Goal: Task Accomplishment & Management: Use online tool/utility

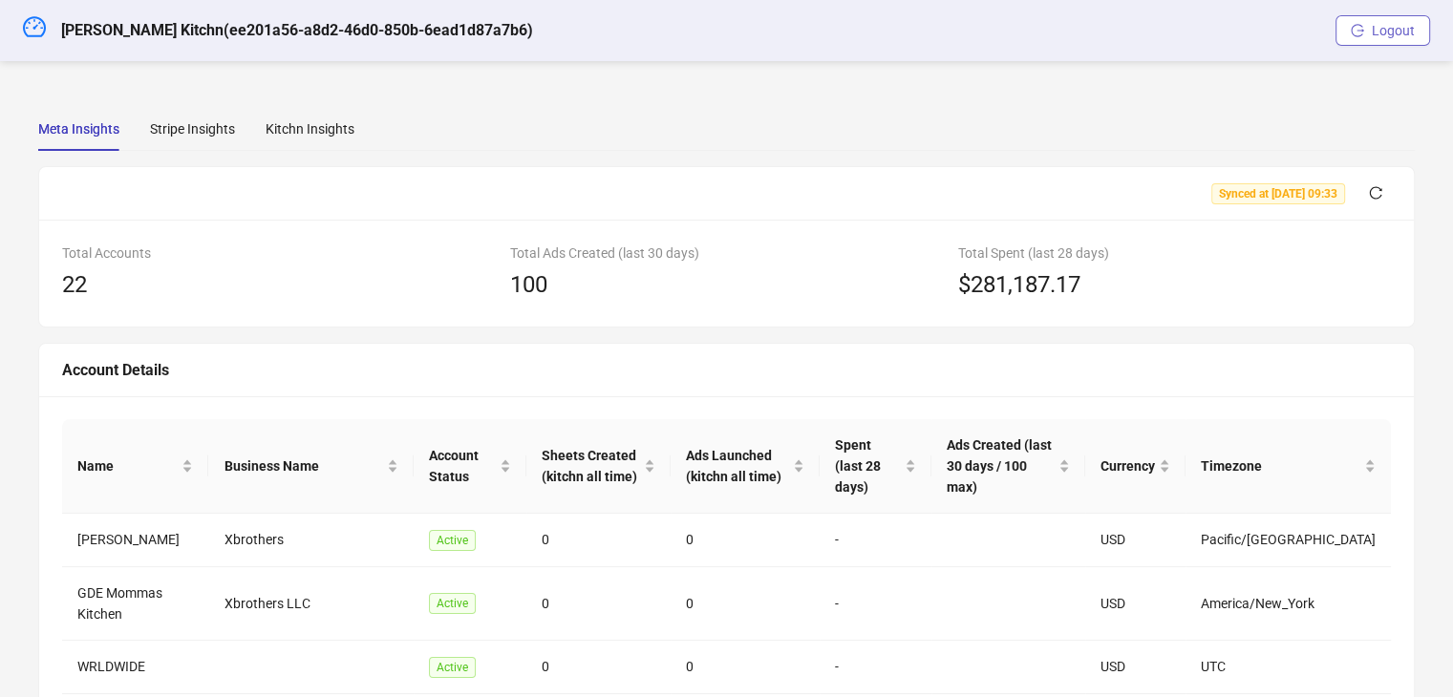
click at [1369, 35] on button "Logout" at bounding box center [1382, 30] width 95 height 31
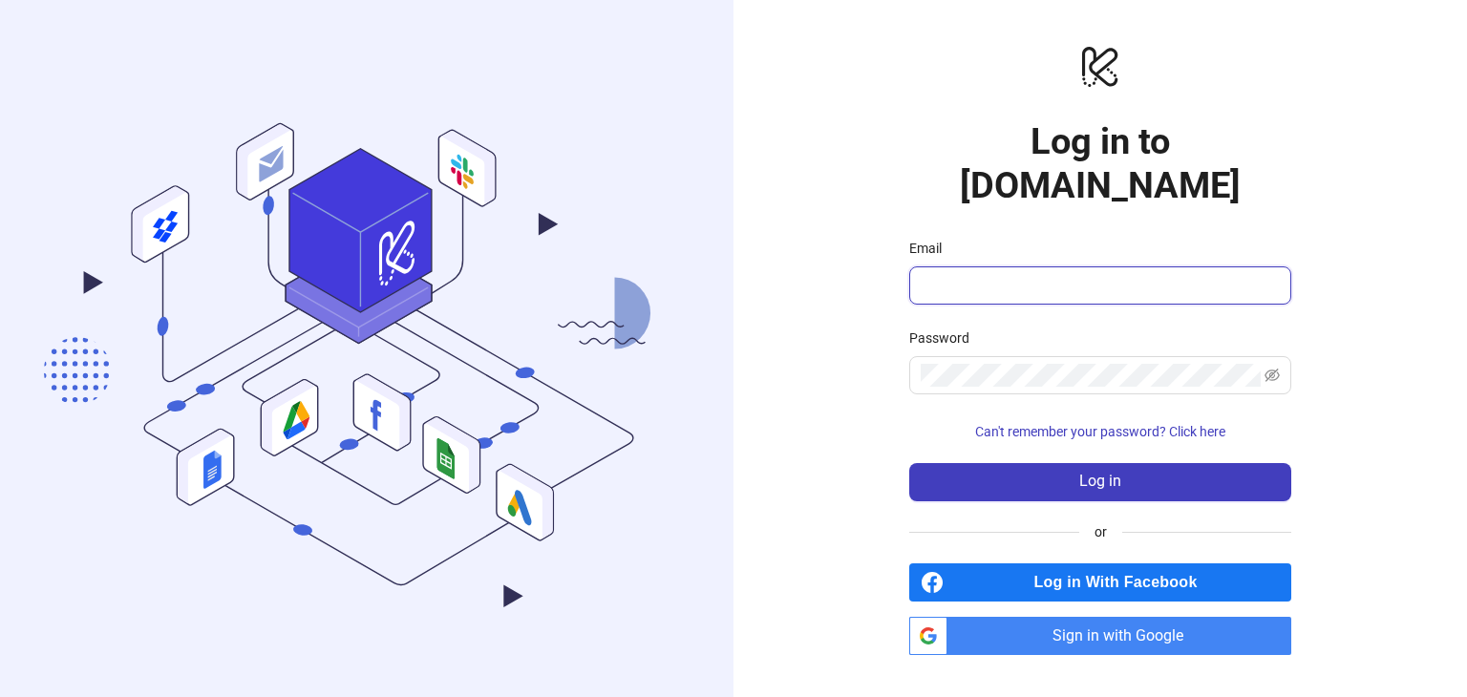
click at [999, 274] on input "Email" at bounding box center [1098, 285] width 355 height 23
type input "**********"
click at [957, 368] on span at bounding box center [1100, 375] width 382 height 38
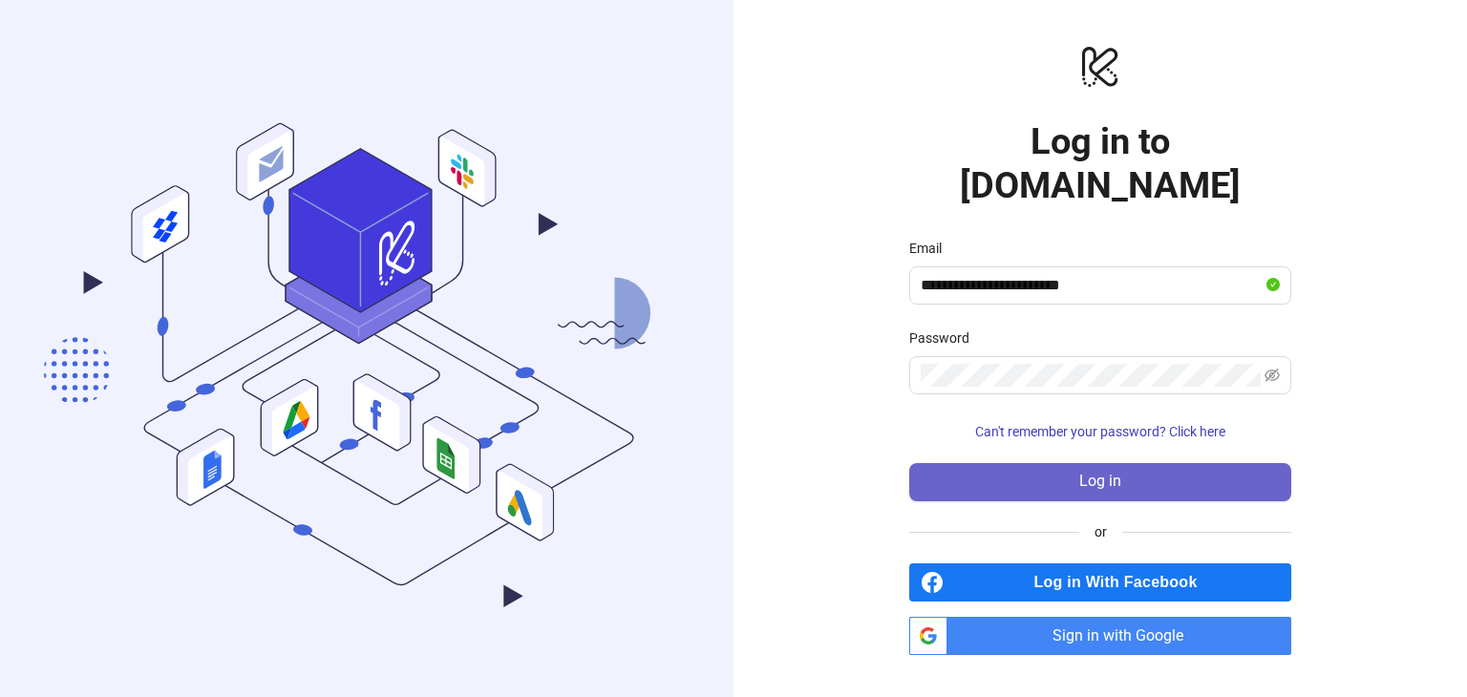
click at [1068, 463] on button "Log in" at bounding box center [1100, 482] width 382 height 38
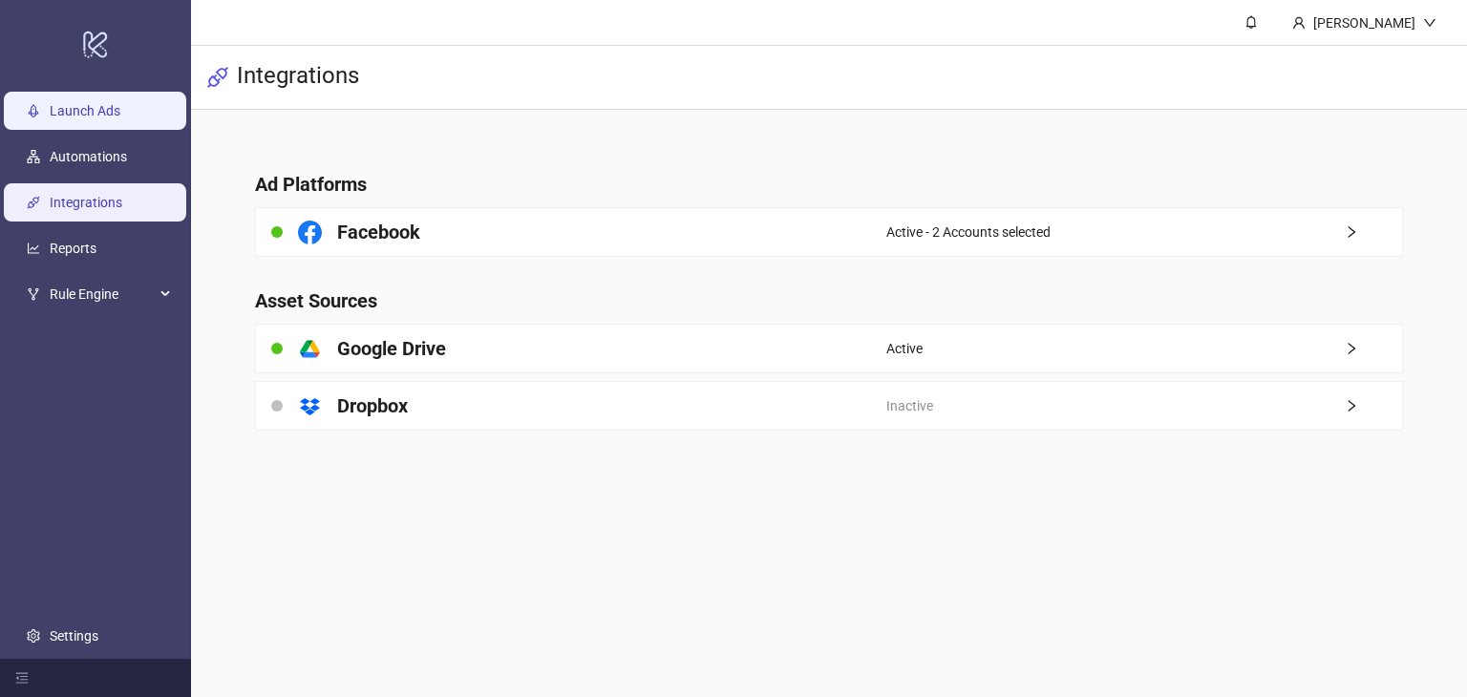
click at [96, 105] on link "Launch Ads" at bounding box center [85, 110] width 71 height 15
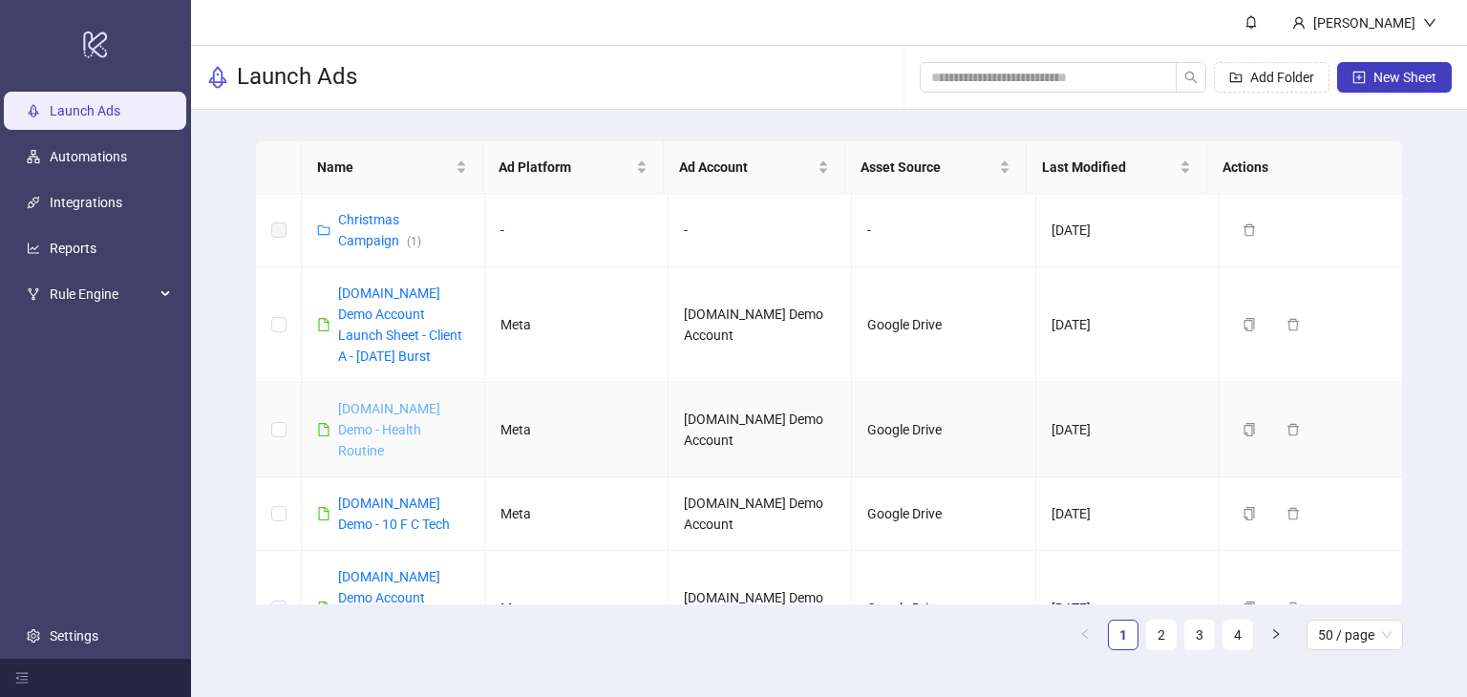
click at [371, 423] on link "[DOMAIN_NAME] Demo - Health Routine" at bounding box center [389, 429] width 102 height 57
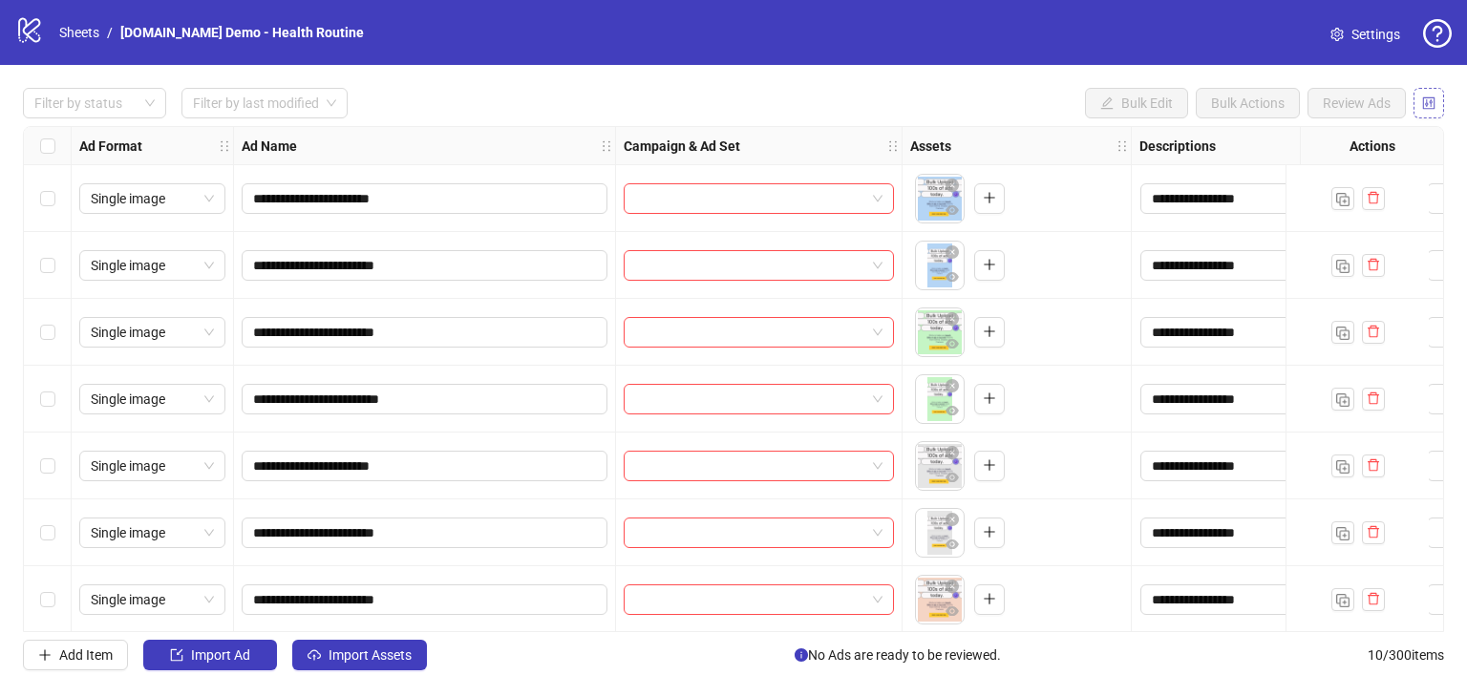
click at [1428, 108] on icon "control" at bounding box center [1429, 102] width 12 height 12
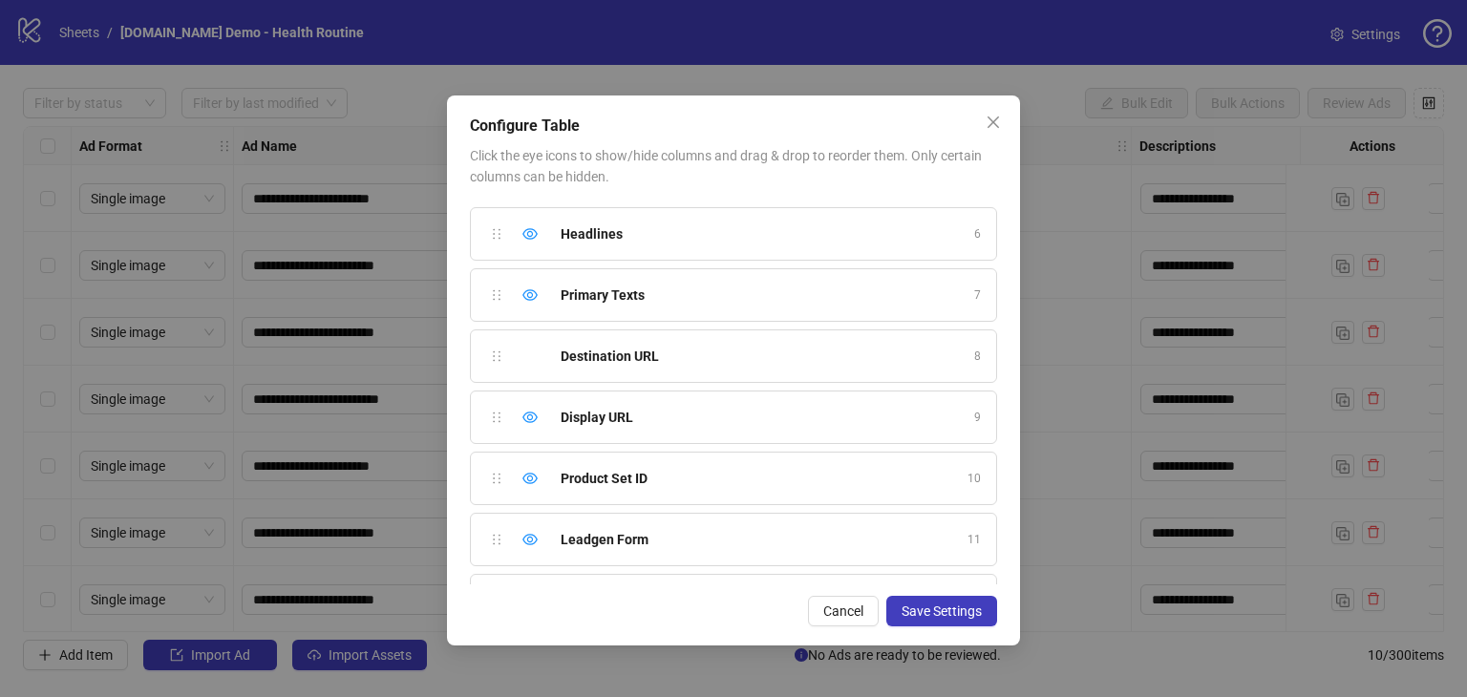
scroll to position [284, 0]
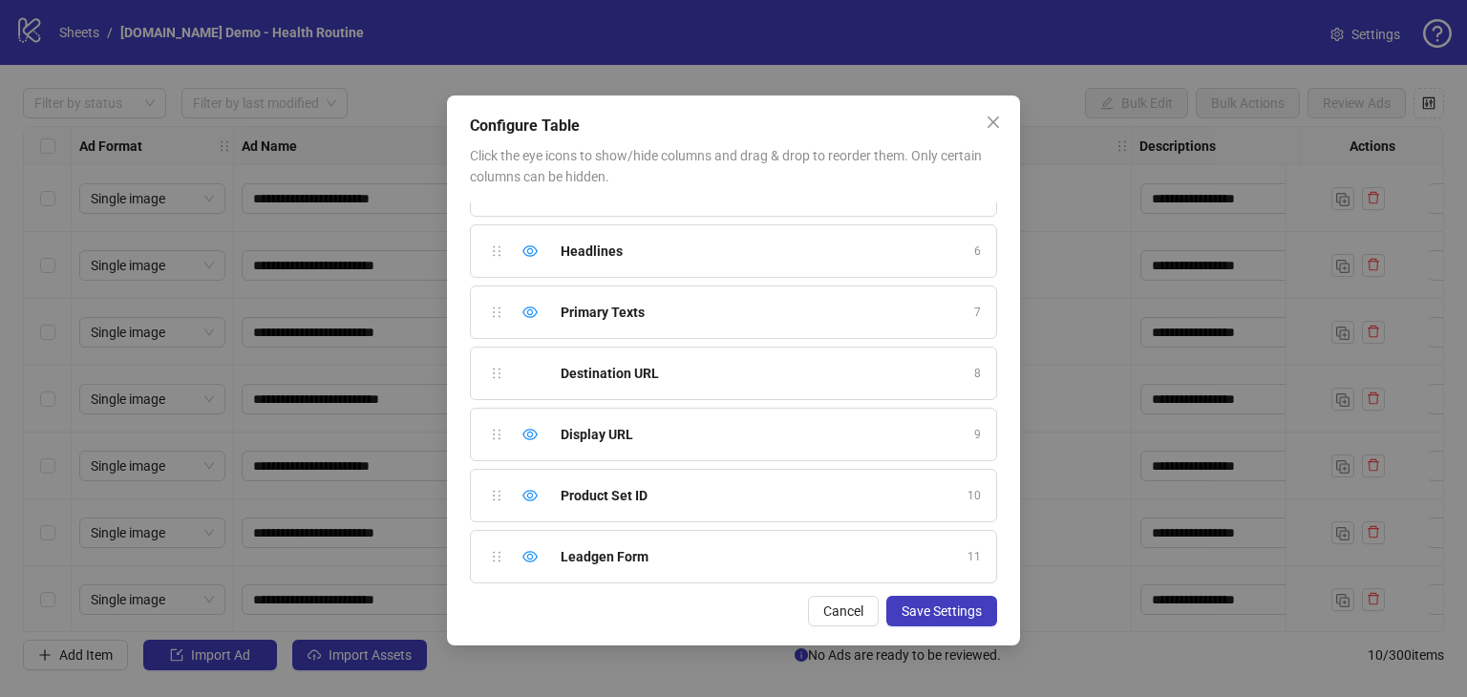
click at [202, 298] on div "Configure Table Click the eye icons to show/hide columns and drag & drop to reo…" at bounding box center [733, 348] width 1467 height 697
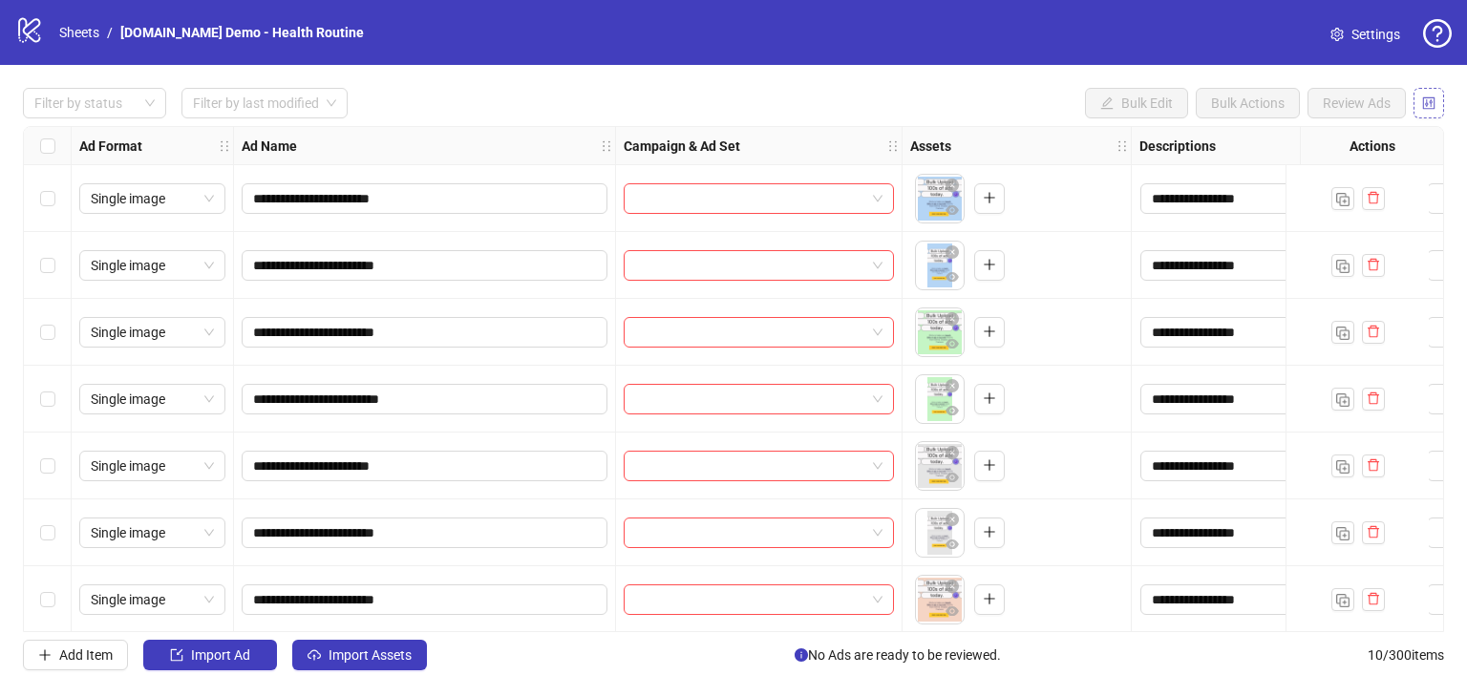
click at [1429, 99] on icon "control" at bounding box center [1428, 102] width 13 height 13
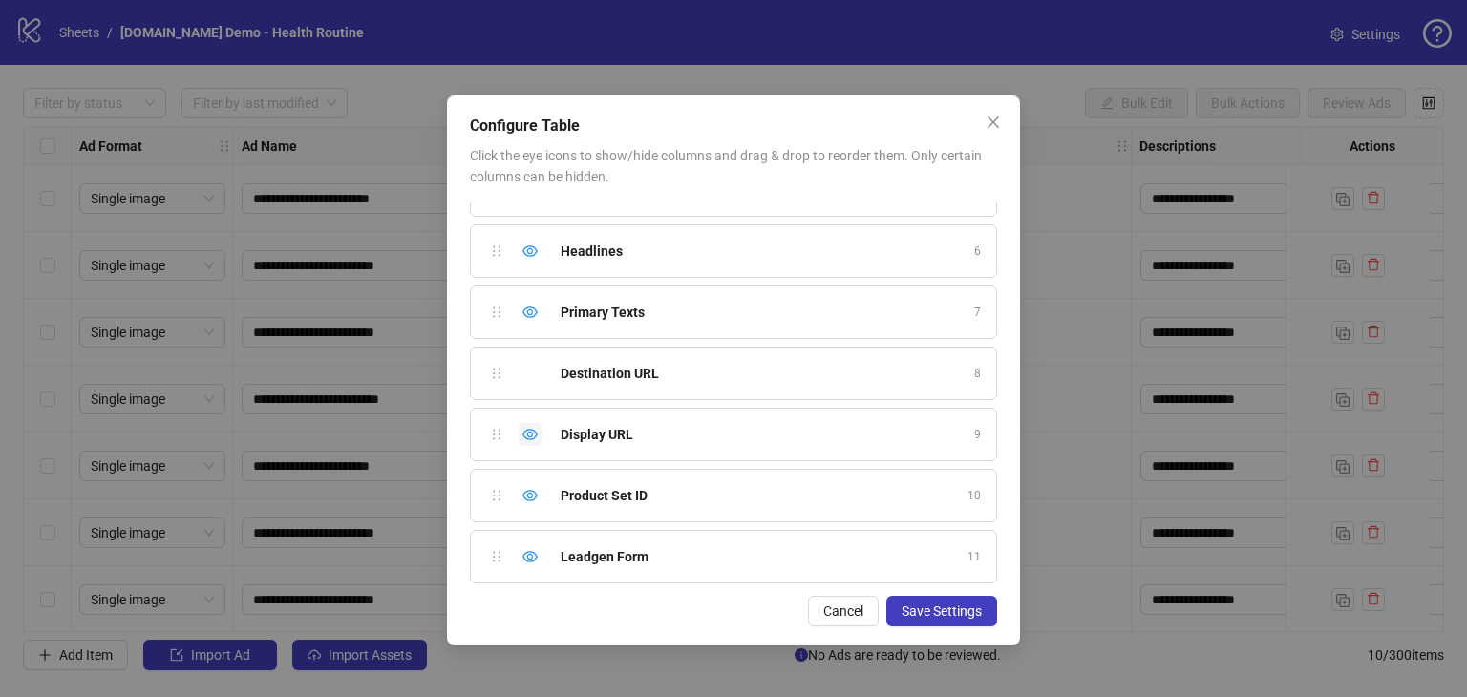
click at [530, 433] on icon "eye" at bounding box center [530, 434] width 15 height 11
click at [999, 116] on icon "close" at bounding box center [993, 122] width 15 height 15
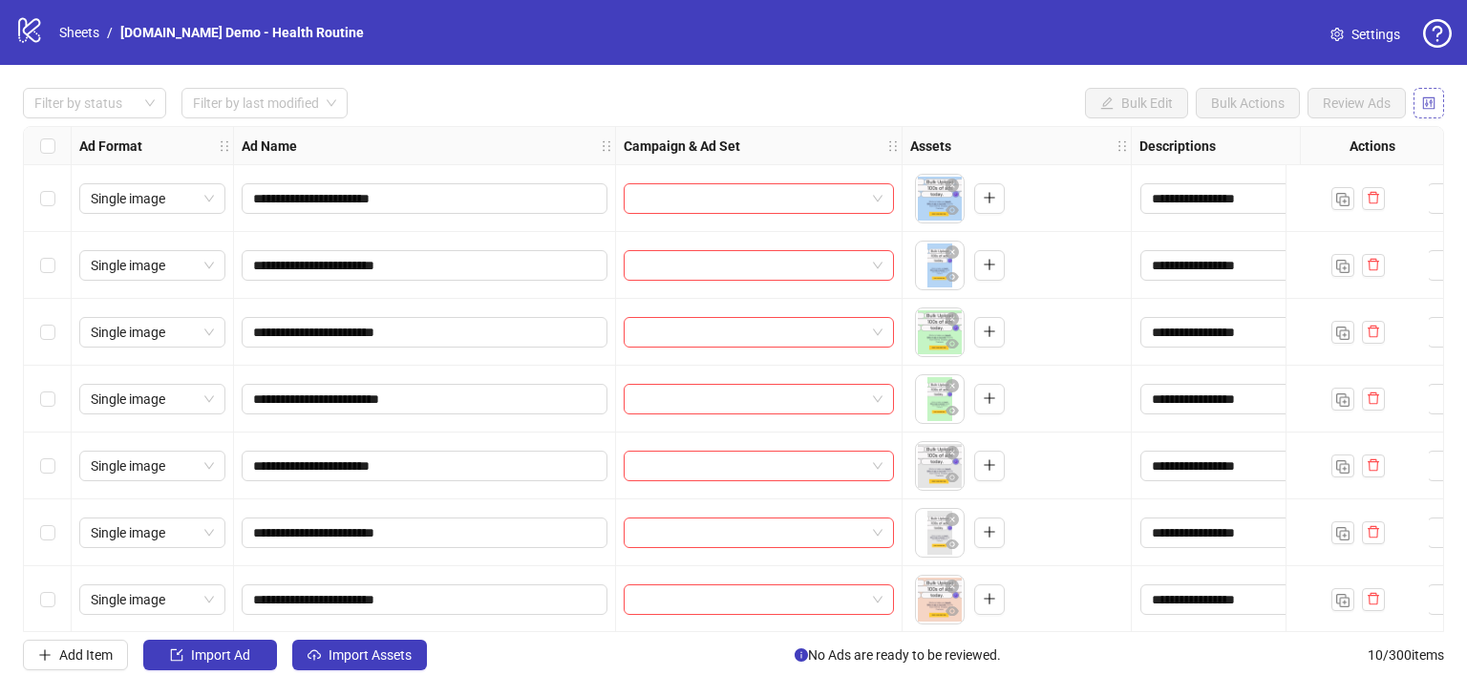
click at [1422, 103] on icon "control" at bounding box center [1428, 102] width 13 height 13
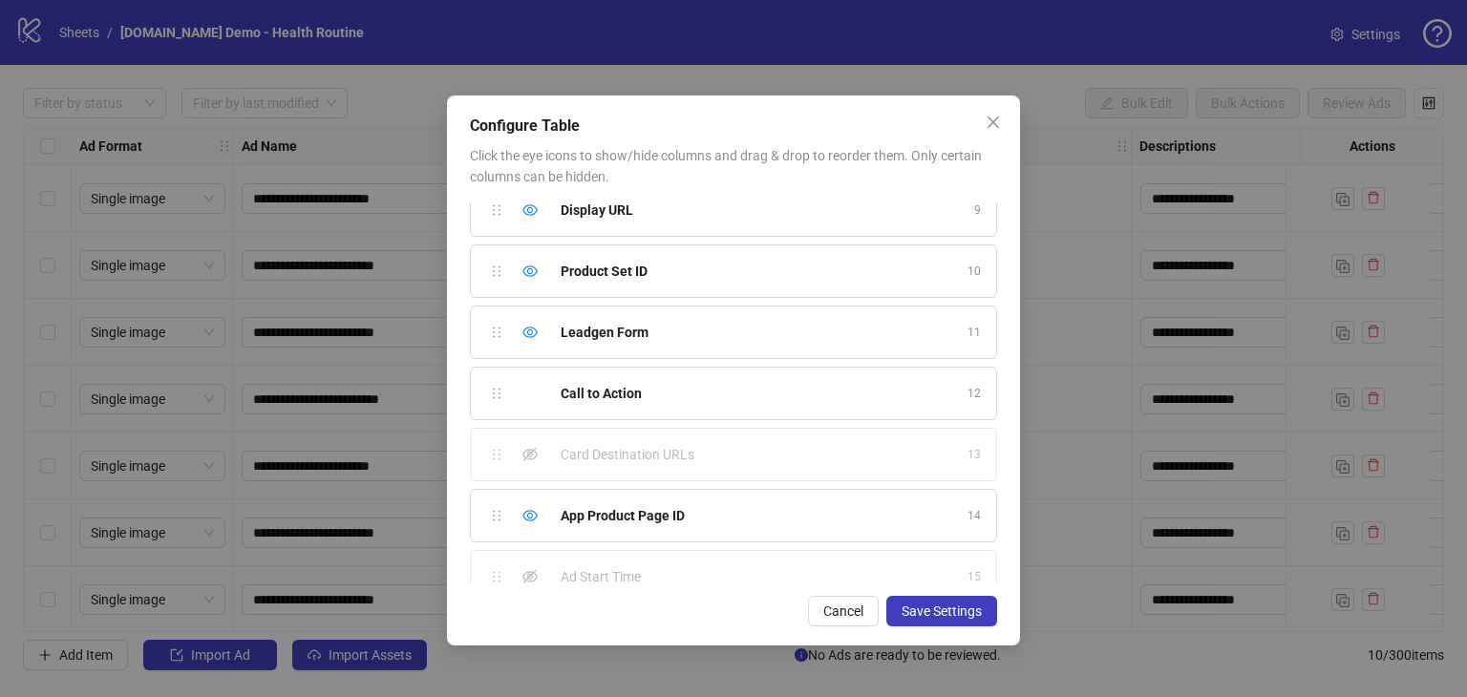
scroll to position [589, 0]
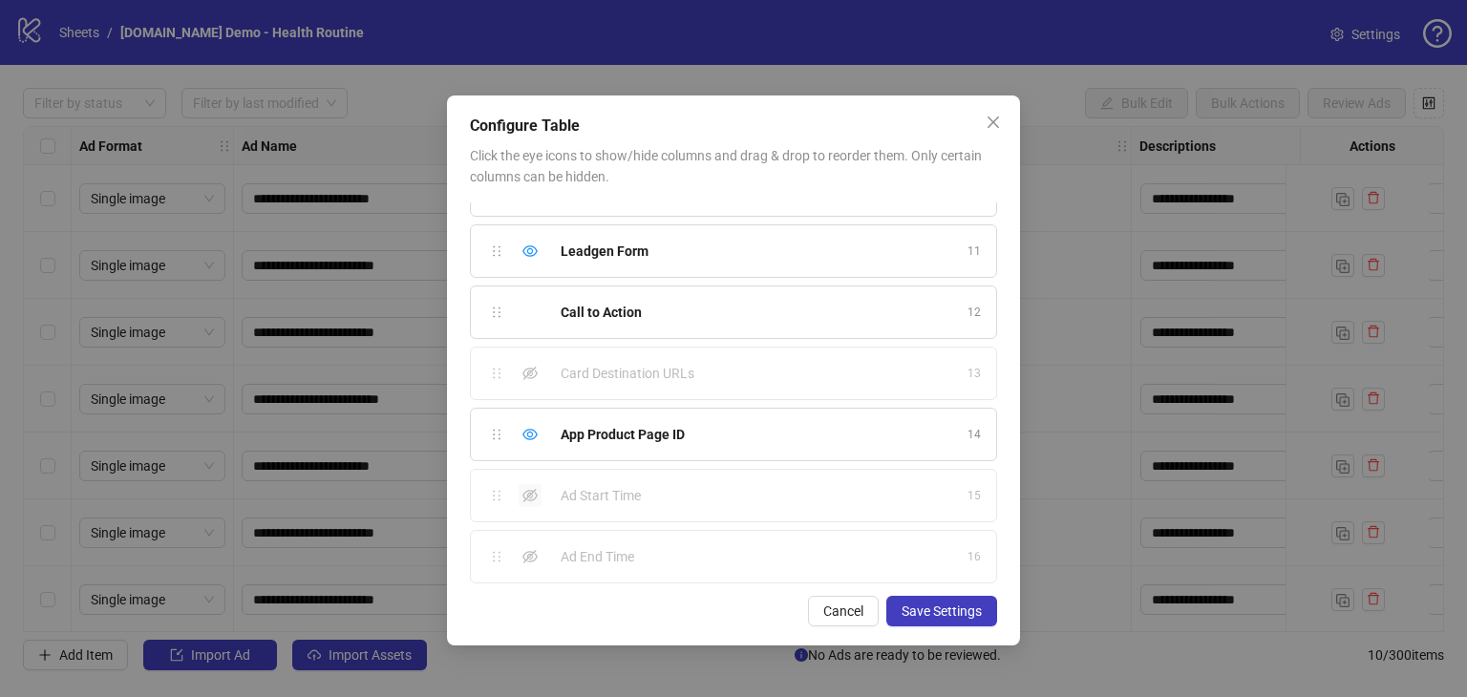
click at [531, 489] on icon "eye-invisible" at bounding box center [530, 495] width 15 height 15
click at [531, 551] on icon "eye-invisible" at bounding box center [530, 556] width 15 height 15
